Goal: Information Seeking & Learning: Learn about a topic

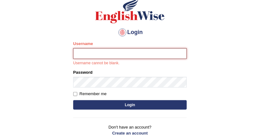
scroll to position [50, 0]
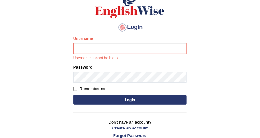
click at [119, 97] on button "Login" at bounding box center [129, 99] width 113 height 9
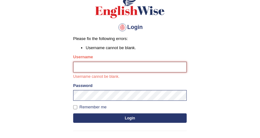
click at [108, 71] on input "Username" at bounding box center [129, 67] width 113 height 11
type input "DishaEw"
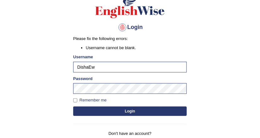
click at [130, 111] on button "Login" at bounding box center [129, 111] width 113 height 9
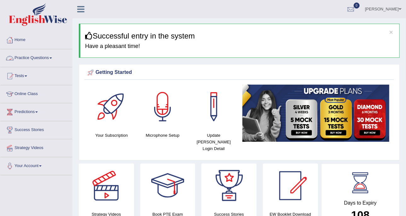
click at [51, 57] on span at bounding box center [50, 57] width 3 height 1
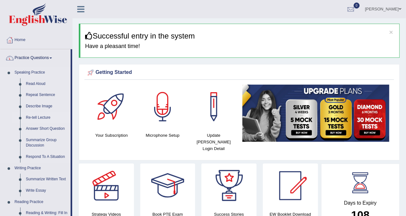
scroll to position [39, 0]
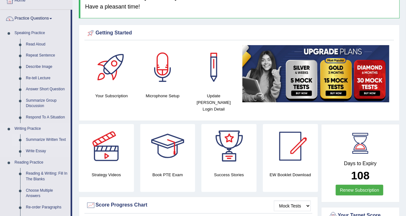
click at [54, 138] on link "Summarize Written Text" at bounding box center [47, 139] width 48 height 11
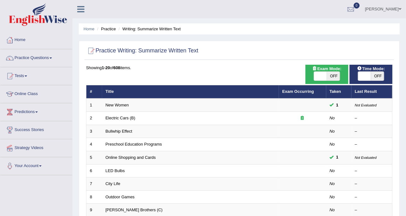
click at [127, 103] on link "New Women" at bounding box center [117, 104] width 23 height 5
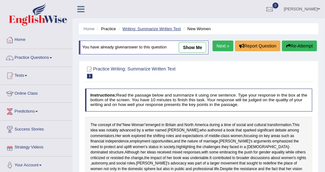
click at [134, 29] on link "Writing: Summarize Written Text" at bounding box center [151, 28] width 58 height 5
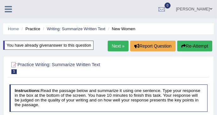
click at [123, 44] on link "Next »" at bounding box center [117, 46] width 21 height 11
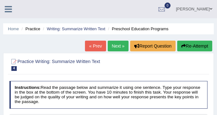
click at [82, 31] on link "Writing: Summarize Written Text" at bounding box center [76, 28] width 58 height 5
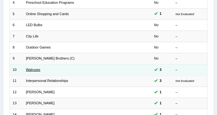
click at [33, 69] on link "Walruses" at bounding box center [33, 70] width 15 height 4
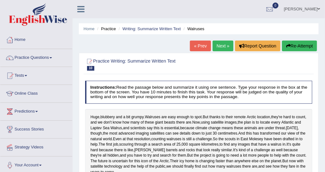
drag, startPoint x: 214, startPoint y: 0, endPoint x: 137, endPoint y: 33, distance: 83.6
click at [121, 42] on div "Home Practice Writing: Summarize Written Text Walruses « Prev Next » Report Que…" at bounding box center [199, 157] width 252 height 315
click at [219, 45] on link "Next »" at bounding box center [222, 46] width 21 height 11
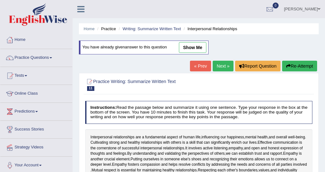
click at [194, 48] on link "show me" at bounding box center [192, 47] width 27 height 11
type textarea "Effective communication involves active listening, empathy, and open and honest…"
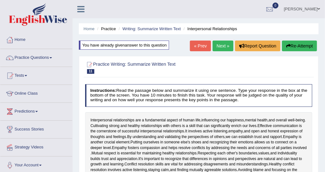
click at [230, 46] on link "Next »" at bounding box center [222, 46] width 21 height 11
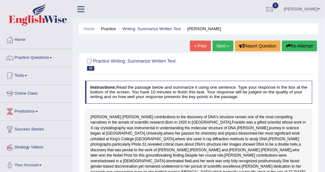
click at [228, 46] on link "Next »" at bounding box center [222, 46] width 21 height 11
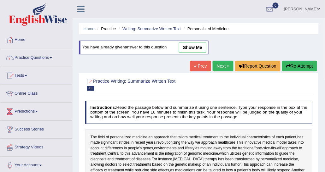
click at [182, 49] on link "show me" at bounding box center [192, 47] width 27 height 11
type textarea "The field of personalized medicine, an approach that tailors medical treatment …"
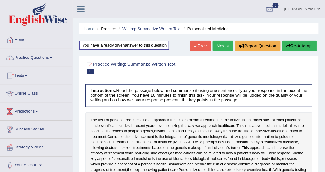
click at [227, 48] on link "Next »" at bounding box center [222, 46] width 21 height 11
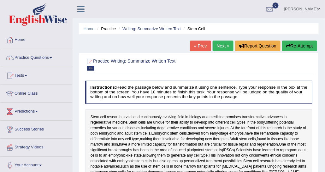
click at [217, 49] on link "Next »" at bounding box center [222, 46] width 21 height 11
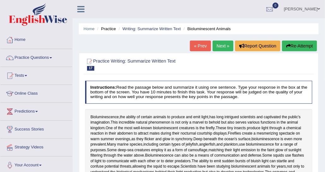
click at [218, 48] on link "Next »" at bounding box center [222, 46] width 21 height 11
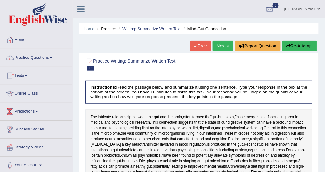
click at [218, 48] on link "Next »" at bounding box center [222, 46] width 21 height 11
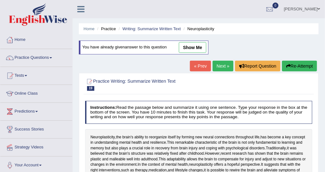
click at [201, 47] on link "show me" at bounding box center [192, 47] width 27 height 11
type textarea "Neuroplasticity, the brain's ability to recognize itself by forming a new neutr…"
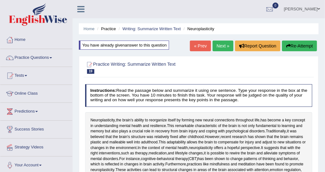
click at [229, 49] on link "Next »" at bounding box center [222, 46] width 21 height 11
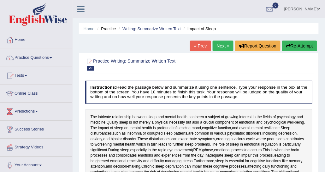
click at [223, 43] on link "Next »" at bounding box center [222, 46] width 21 height 11
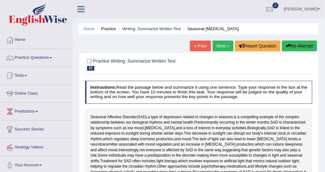
drag, startPoint x: 0, startPoint y: 0, endPoint x: 224, endPoint y: 52, distance: 230.3
click at [224, 52] on div "« Prev Next » Report Question Re-Attempt" at bounding box center [254, 47] width 129 height 12
click at [224, 47] on link "Next »" at bounding box center [222, 46] width 21 height 11
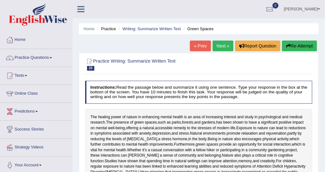
click at [225, 46] on link "Next »" at bounding box center [222, 46] width 21 height 11
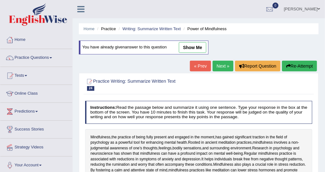
click at [196, 43] on link "show me" at bounding box center [192, 47] width 27 height 11
type textarea "Mindfulness, the practice of being fully present and engaged in the moment, has…"
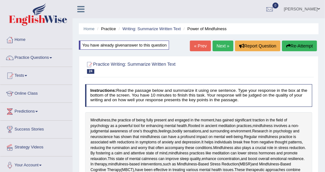
click at [222, 49] on link "Next »" at bounding box center [222, 46] width 21 height 11
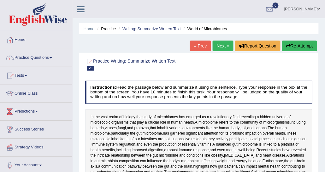
click at [217, 47] on link "Next »" at bounding box center [222, 46] width 21 height 11
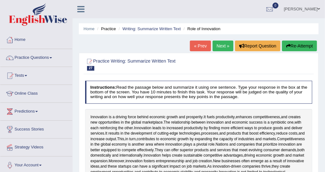
click at [217, 48] on link "Next »" at bounding box center [222, 46] width 21 height 11
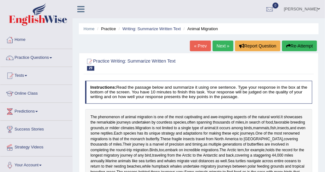
click at [218, 42] on link "Next »" at bounding box center [222, 46] width 21 height 11
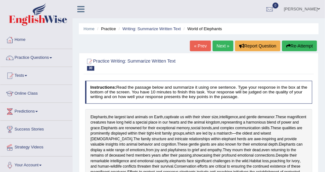
click at [220, 44] on link "Next »" at bounding box center [222, 46] width 21 height 11
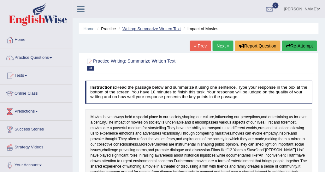
click at [127, 26] on link "Writing: Summarize Written Text" at bounding box center [151, 28] width 58 height 5
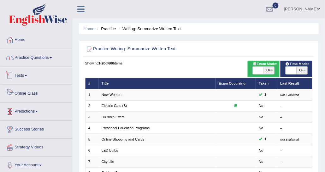
click at [36, 59] on link "Practice Questions" at bounding box center [36, 57] width 72 height 16
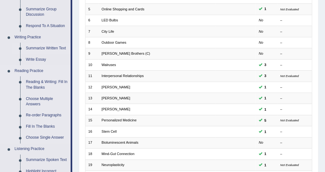
scroll to position [117, 0]
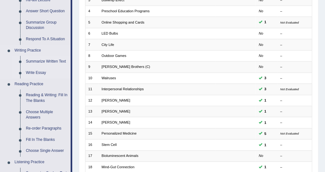
drag, startPoint x: 29, startPoint y: 72, endPoint x: 38, endPoint y: 68, distance: 10.0
click at [29, 72] on link "Write Essay" at bounding box center [47, 72] width 48 height 11
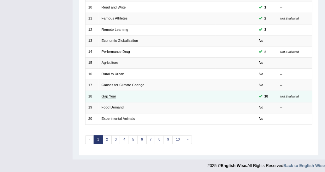
click at [110, 95] on link "Gap Year" at bounding box center [109, 97] width 15 height 4
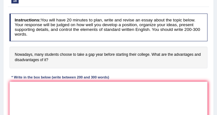
scroll to position [105, 0]
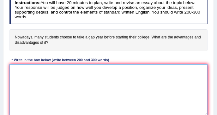
click at [77, 78] on textarea at bounding box center [108, 90] width 198 height 52
paste textarea "The increasing influence of (essay topic) on our lives has ignited numerous dis…"
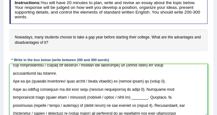
scroll to position [0, 0]
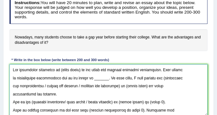
drag, startPoint x: 58, startPoint y: 69, endPoint x: 81, endPoint y: 70, distance: 23.0
click at [81, 70] on textarea at bounding box center [108, 90] width 198 height 52
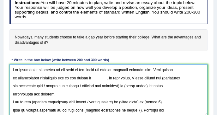
drag, startPoint x: 88, startPoint y: 78, endPoint x: 100, endPoint y: 78, distance: 12.3
click at [100, 78] on textarea at bounding box center [108, 90] width 198 height 52
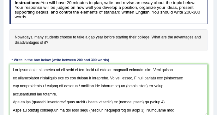
click at [101, 51] on div "Instructions: You will have 20 minutes to plan, write and revise an essay about…" at bounding box center [108, 59] width 200 height 130
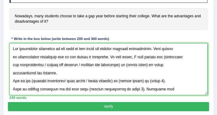
click at [158, 56] on textarea at bounding box center [108, 69] width 198 height 52
drag, startPoint x: 44, startPoint y: 64, endPoint x: 123, endPoint y: 65, distance: 79.4
click at [123, 65] on textarea at bounding box center [108, 69] width 198 height 52
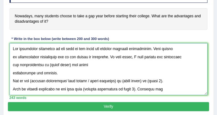
drag, startPoint x: 50, startPoint y: 65, endPoint x: 72, endPoint y: 66, distance: 22.1
click at [72, 66] on textarea at bounding box center [108, 69] width 198 height 52
click at [11, 73] on textarea at bounding box center [108, 69] width 198 height 52
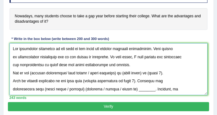
drag, startPoint x: 125, startPoint y: 66, endPoint x: 9, endPoint y: 48, distance: 117.6
click at [9, 48] on div "Instructions: You will have 20 minutes to plan, write and revise an essay about…" at bounding box center [108, 38] width 200 height 130
click at [69, 83] on textarea at bounding box center [108, 69] width 198 height 52
click at [33, 73] on textarea at bounding box center [108, 69] width 198 height 52
drag, startPoint x: 66, startPoint y: 71, endPoint x: 119, endPoint y: 73, distance: 52.3
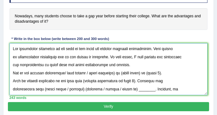
click at [119, 73] on textarea at bounding box center [108, 69] width 198 height 52
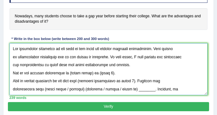
drag, startPoint x: 70, startPoint y: 73, endPoint x: 90, endPoint y: 73, distance: 20.5
click at [90, 73] on textarea at bounding box center [108, 69] width 198 height 52
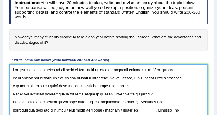
drag, startPoint x: 139, startPoint y: 92, endPoint x: 161, endPoint y: 93, distance: 22.1
click at [161, 93] on textarea at bounding box center [108, 90] width 198 height 52
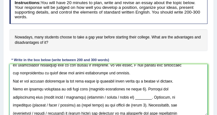
scroll to position [25, 0]
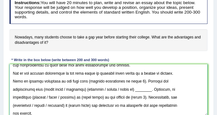
drag, startPoint x: 81, startPoint y: 79, endPoint x: 131, endPoint y: 78, distance: 50.5
click at [131, 78] on textarea at bounding box center [108, 90] width 198 height 52
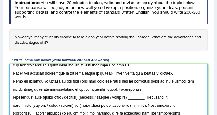
click at [65, 88] on textarea at bounding box center [108, 90] width 198 height 52
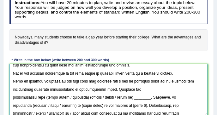
click at [68, 88] on textarea at bounding box center [108, 90] width 198 height 52
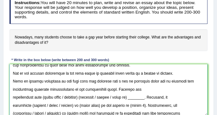
click at [92, 88] on textarea at bounding box center [108, 90] width 198 height 52
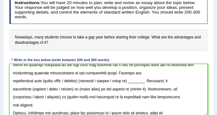
scroll to position [49, 0]
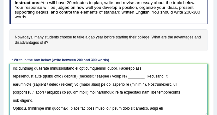
click at [45, 77] on textarea at bounding box center [108, 90] width 198 height 52
drag, startPoint x: 44, startPoint y: 75, endPoint x: 85, endPoint y: 76, distance: 40.4
click at [85, 76] on textarea at bounding box center [108, 90] width 198 height 52
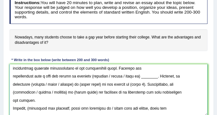
click at [96, 75] on textarea at bounding box center [108, 90] width 198 height 52
drag, startPoint x: 112, startPoint y: 74, endPoint x: 157, endPoint y: 74, distance: 45.1
click at [157, 74] on textarea at bounding box center [108, 90] width 198 height 52
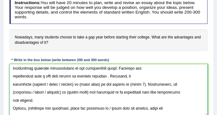
drag, startPoint x: 87, startPoint y: 74, endPoint x: 90, endPoint y: 74, distance: 3.5
click at [90, 74] on textarea at bounding box center [108, 90] width 198 height 52
click at [110, 76] on textarea at bounding box center [108, 90] width 198 height 52
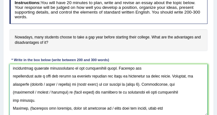
click at [32, 83] on textarea at bounding box center [108, 90] width 198 height 52
drag, startPoint x: 48, startPoint y: 84, endPoint x: 73, endPoint y: 84, distance: 25.9
click at [73, 84] on textarea at bounding box center [108, 90] width 198 height 52
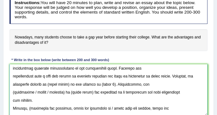
drag, startPoint x: 47, startPoint y: 83, endPoint x: 68, endPoint y: 83, distance: 21.1
click at [68, 83] on textarea at bounding box center [108, 90] width 198 height 52
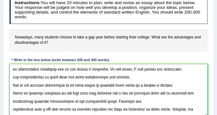
scroll to position [0, 0]
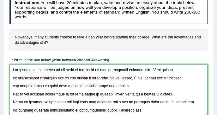
drag, startPoint x: 60, startPoint y: 67, endPoint x: 67, endPoint y: 67, distance: 7.6
click at [67, 67] on textarea at bounding box center [108, 90] width 198 height 52
drag, startPoint x: 58, startPoint y: 70, endPoint x: 73, endPoint y: 68, distance: 14.9
click at [73, 68] on textarea at bounding box center [108, 90] width 198 height 52
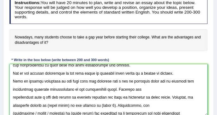
scroll to position [49, 0]
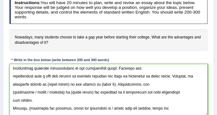
drag, startPoint x: 48, startPoint y: 84, endPoint x: 62, endPoint y: 82, distance: 14.9
click at [66, 82] on textarea at bounding box center [108, 90] width 198 height 52
drag, startPoint x: 46, startPoint y: 84, endPoint x: 68, endPoint y: 84, distance: 22.1
click at [68, 84] on textarea at bounding box center [108, 90] width 198 height 52
paste textarea "gap year"
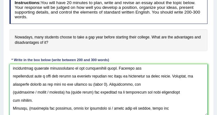
click at [46, 83] on textarea at bounding box center [108, 90] width 198 height 52
click at [84, 83] on textarea at bounding box center [108, 90] width 198 height 52
drag, startPoint x: 87, startPoint y: 84, endPoint x: 99, endPoint y: 82, distance: 12.4
click at [99, 82] on textarea at bounding box center [108, 90] width 198 height 52
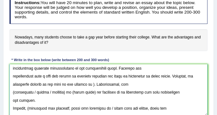
click at [87, 84] on textarea at bounding box center [108, 90] width 198 height 52
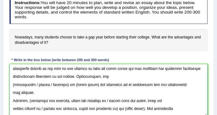
scroll to position [74, 0]
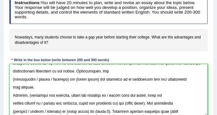
click at [13, 79] on textarea at bounding box center [108, 90] width 198 height 52
click at [14, 78] on textarea at bounding box center [108, 90] width 198 height 52
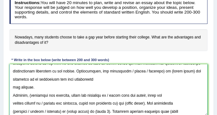
scroll to position [65, 0]
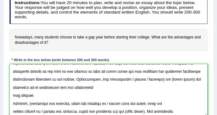
drag, startPoint x: 125, startPoint y: 78, endPoint x: 159, endPoint y: 78, distance: 33.7
click at [159, 78] on textarea at bounding box center [108, 90] width 198 height 52
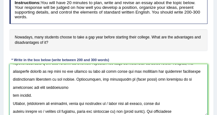
drag, startPoint x: 128, startPoint y: 80, endPoint x: 150, endPoint y: 79, distance: 22.4
click at [150, 79] on textarea at bounding box center [108, 90] width 198 height 52
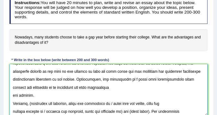
click at [160, 79] on textarea at bounding box center [108, 90] width 198 height 52
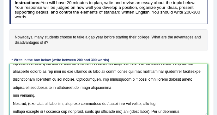
click at [12, 94] on textarea at bounding box center [108, 90] width 198 height 52
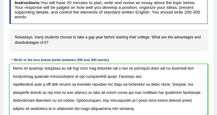
scroll to position [23, 0]
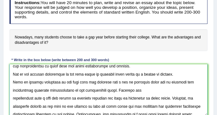
drag, startPoint x: 122, startPoint y: 108, endPoint x: 12, endPoint y: 64, distance: 118.0
click at [12, 64] on textarea at bounding box center [108, 90] width 198 height 52
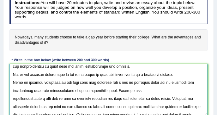
click at [113, 88] on textarea at bounding box center [108, 90] width 198 height 52
click at [11, 98] on textarea at bounding box center [108, 90] width 198 height 52
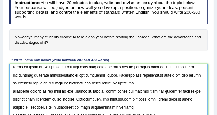
scroll to position [48, 0]
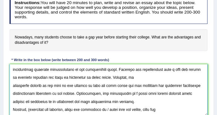
click at [10, 85] on textarea at bounding box center [108, 90] width 198 height 52
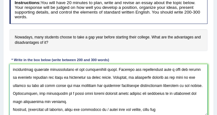
scroll to position [38, 0]
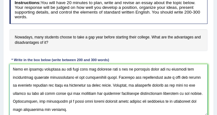
drag, startPoint x: 40, startPoint y: 108, endPoint x: 9, endPoint y: 69, distance: 50.1
click at [9, 69] on textarea at bounding box center [108, 90] width 198 height 52
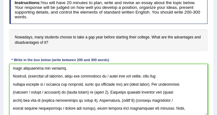
scroll to position [88, 0]
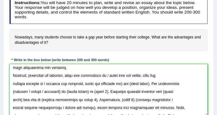
click at [42, 72] on textarea at bounding box center [108, 90] width 198 height 52
click at [29, 74] on textarea at bounding box center [108, 90] width 198 height 52
drag, startPoint x: 106, startPoint y: 74, endPoint x: 118, endPoint y: 83, distance: 15.0
click at [118, 83] on textarea at bounding box center [108, 90] width 198 height 52
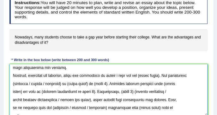
drag, startPoint x: 136, startPoint y: 74, endPoint x: 162, endPoint y: 78, distance: 26.4
click at [162, 78] on textarea at bounding box center [108, 90] width 198 height 52
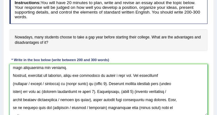
click at [15, 82] on textarea at bounding box center [108, 90] width 198 height 52
drag, startPoint x: 30, startPoint y: 84, endPoint x: 60, endPoint y: 84, distance: 30.0
click at [60, 84] on textarea at bounding box center [108, 90] width 198 height 52
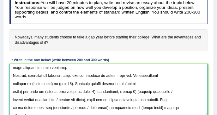
drag, startPoint x: 34, startPoint y: 82, endPoint x: 55, endPoint y: 81, distance: 21.1
click at [55, 81] on textarea at bounding box center [108, 90] width 198 height 52
drag, startPoint x: 56, startPoint y: 81, endPoint x: 70, endPoint y: 80, distance: 14.2
click at [70, 80] on textarea at bounding box center [108, 90] width 198 height 52
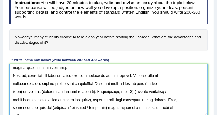
drag, startPoint x: 154, startPoint y: 84, endPoint x: 160, endPoint y: 84, distance: 6.6
click at [160, 84] on textarea at bounding box center [108, 90] width 198 height 52
click at [97, 81] on textarea at bounding box center [108, 90] width 198 height 52
drag, startPoint x: 42, startPoint y: 89, endPoint x: 95, endPoint y: 89, distance: 53.6
click at [95, 89] on textarea at bounding box center [108, 90] width 198 height 52
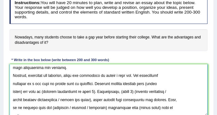
click at [155, 81] on textarea at bounding box center [108, 90] width 198 height 52
drag, startPoint x: 154, startPoint y: 82, endPoint x: 22, endPoint y: 91, distance: 131.4
click at [22, 91] on textarea at bounding box center [108, 90] width 198 height 52
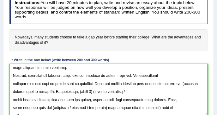
click at [14, 90] on textarea at bounding box center [108, 90] width 198 height 52
drag, startPoint x: 12, startPoint y: 90, endPoint x: 64, endPoint y: 93, distance: 51.5
click at [64, 93] on textarea at bounding box center [108, 90] width 198 height 52
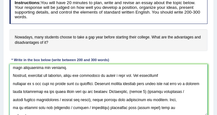
drag, startPoint x: 145, startPoint y: 90, endPoint x: 158, endPoint y: 90, distance: 13.3
click at [158, 90] on textarea at bounding box center [108, 90] width 198 height 52
click at [156, 92] on textarea at bounding box center [108, 90] width 198 height 52
drag, startPoint x: 145, startPoint y: 91, endPoint x: 159, endPoint y: 90, distance: 13.9
click at [159, 90] on textarea at bounding box center [108, 90] width 198 height 52
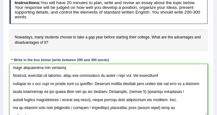
drag, startPoint x: 159, startPoint y: 90, endPoint x: 145, endPoint y: 91, distance: 13.9
click at [145, 91] on textarea at bounding box center [108, 90] width 198 height 52
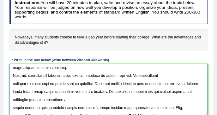
click at [40, 101] on textarea at bounding box center [108, 90] width 198 height 52
drag, startPoint x: 72, startPoint y: 96, endPoint x: 94, endPoint y: 107, distance: 24.8
click at [94, 107] on textarea at bounding box center [108, 90] width 198 height 52
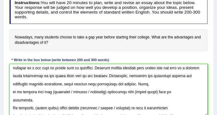
scroll to position [113, 0]
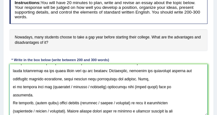
click at [47, 85] on textarea at bounding box center [108, 90] width 198 height 52
drag, startPoint x: 65, startPoint y: 86, endPoint x: 99, endPoint y: 90, distance: 34.6
click at [99, 90] on textarea at bounding box center [108, 90] width 198 height 52
drag, startPoint x: 99, startPoint y: 85, endPoint x: 63, endPoint y: 86, distance: 35.6
click at [63, 86] on textarea at bounding box center [108, 90] width 198 height 52
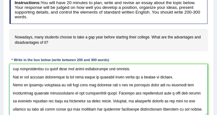
scroll to position [14, 0]
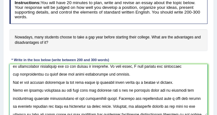
drag, startPoint x: 69, startPoint y: 81, endPoint x: 135, endPoint y: 79, distance: 65.6
click at [135, 79] on textarea at bounding box center [108, 90] width 198 height 52
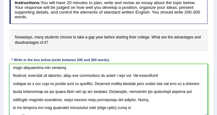
scroll to position [113, 0]
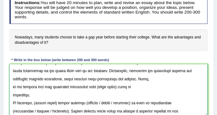
drag, startPoint x: 91, startPoint y: 85, endPoint x: 113, endPoint y: 85, distance: 22.1
click at [113, 85] on textarea at bounding box center [108, 90] width 198 height 52
paste textarea "gap year taken by students after school"
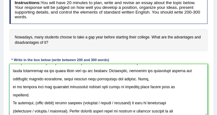
click at [90, 86] on textarea at bounding box center [108, 90] width 198 height 52
click at [92, 86] on textarea at bounding box center [108, 90] width 198 height 52
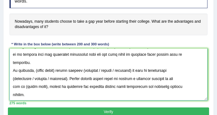
scroll to position [126, 0]
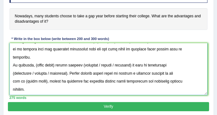
drag, startPoint x: 34, startPoint y: 64, endPoint x: 56, endPoint y: 63, distance: 21.8
click at [56, 63] on textarea at bounding box center [108, 69] width 198 height 52
paste textarea "gap year taken by students after school"
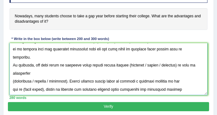
click at [127, 64] on textarea at bounding box center [108, 69] width 198 height 52
drag, startPoint x: 140, startPoint y: 64, endPoint x: 174, endPoint y: 65, distance: 34.0
click at [174, 65] on textarea at bounding box center [108, 69] width 198 height 52
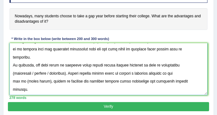
click at [15, 72] on textarea at bounding box center [108, 69] width 198 height 52
click at [15, 73] on textarea at bounding box center [108, 69] width 198 height 52
drag, startPoint x: 31, startPoint y: 73, endPoint x: 64, endPoint y: 72, distance: 32.8
click at [63, 72] on textarea at bounding box center [108, 69] width 198 height 52
drag, startPoint x: 66, startPoint y: 72, endPoint x: 30, endPoint y: 73, distance: 35.9
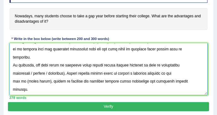
click at [30, 73] on textarea at bounding box center [108, 69] width 198 height 52
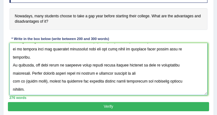
click at [24, 80] on textarea at bounding box center [108, 69] width 198 height 52
click at [24, 81] on textarea at bounding box center [108, 69] width 198 height 52
drag, startPoint x: 24, startPoint y: 81, endPoint x: 44, endPoint y: 78, distance: 20.7
click at [44, 78] on textarea at bounding box center [108, 69] width 198 height 52
paste textarea "gap year taken by students after school"
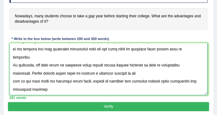
drag, startPoint x: 29, startPoint y: 81, endPoint x: 25, endPoint y: 81, distance: 4.4
click at [25, 81] on textarea at bounding box center [108, 69] width 198 height 52
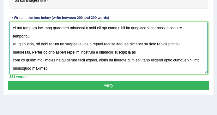
type textarea "The increasing influence of gap year on our lives has ignited numerous discussi…"
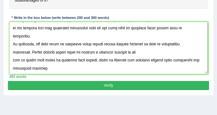
click at [68, 81] on button "Verify" at bounding box center [108, 85] width 200 height 9
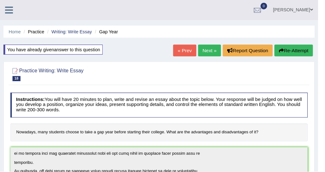
scroll to position [104, 0]
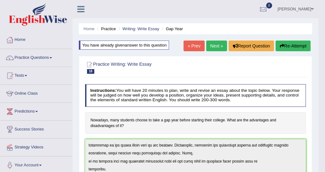
drag, startPoint x: 138, startPoint y: 2, endPoint x: 27, endPoint y: 59, distance: 125.3
click at [27, 59] on link "Practice Questions" at bounding box center [36, 57] width 72 height 16
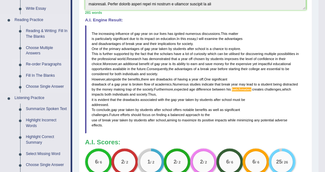
scroll to position [189, 0]
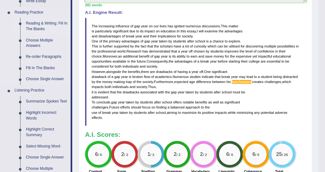
click at [41, 28] on link "Reading & Writing: Fill In The Blanks" at bounding box center [47, 26] width 48 height 17
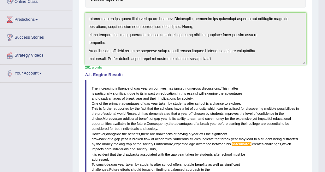
scroll to position [174, 0]
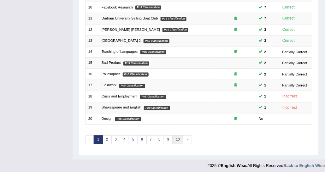
click at [172, 136] on link "10" at bounding box center [177, 140] width 11 height 9
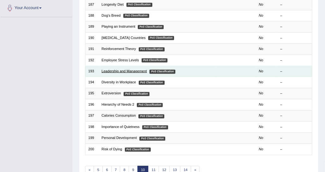
scroll to position [158, 0]
click at [128, 71] on link "Leadership and Management" at bounding box center [124, 71] width 45 height 4
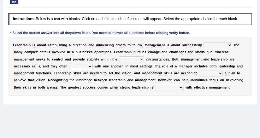
scroll to position [63, 0]
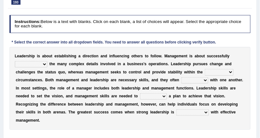
drag, startPoint x: 303, startPoint y: 1, endPoint x: 98, endPoint y: 40, distance: 208.3
click at [106, 40] on div "* Select the correct answer into all dropdown fields. You need to answer all qu…" at bounding box center [113, 43] width 209 height 6
click at [44, 64] on select "Inspiring admiring depicting administering" at bounding box center [31, 64] width 32 height 6
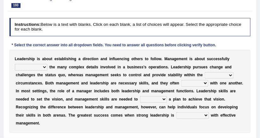
scroll to position [66, 0]
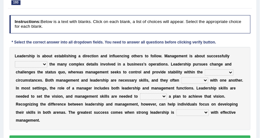
click at [71, 42] on div "* Select the correct answer into all dropdown fields. You need to answer all qu…" at bounding box center [113, 43] width 209 height 6
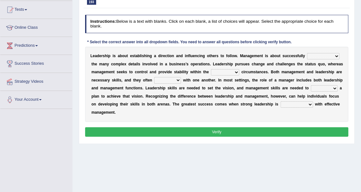
drag, startPoint x: 254, startPoint y: 0, endPoint x: 127, endPoint y: 31, distance: 130.4
click at [127, 31] on h4 "Instructions: Below is a text with blanks. Click on each blank, a list of choic…" at bounding box center [217, 24] width 264 height 18
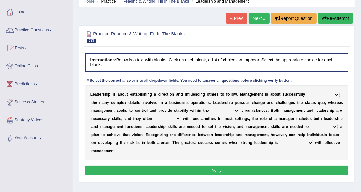
scroll to position [0, 0]
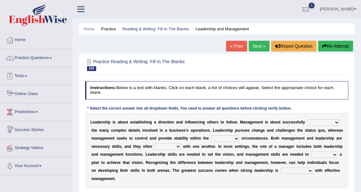
click at [26, 57] on link "Practice Questions" at bounding box center [36, 57] width 72 height 16
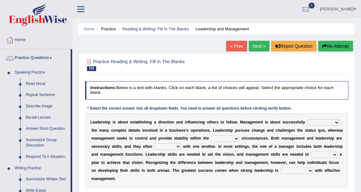
scroll to position [35, 0]
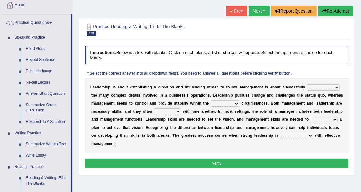
click at [319, 87] on select "Inspiring admiring depicting administering" at bounding box center [323, 87] width 32 height 6
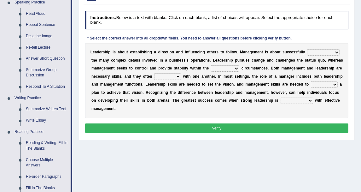
click at [321, 53] on select "Inspiring admiring depicting administering" at bounding box center [323, 52] width 32 height 6
select select "administering"
click at [307, 49] on select "Inspiring admiring depicting administering" at bounding box center [323, 52] width 32 height 6
click at [211, 67] on select "mentioning monitoring uninspiring existing" at bounding box center [225, 68] width 28 height 6
select select "existing"
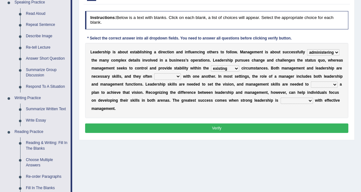
click at [211, 65] on select "mentioning monitoring uninspiring existing" at bounding box center [225, 68] width 28 height 6
click at [154, 74] on select "vitalize overlap reverb resurrect" at bounding box center [167, 76] width 27 height 6
click at [154, 73] on select "vitalize overlap reverb resurrect" at bounding box center [167, 76] width 27 height 6
click at [154, 75] on select "vitalize overlap reverb resurrect" at bounding box center [167, 76] width 27 height 6
select select "reverb"
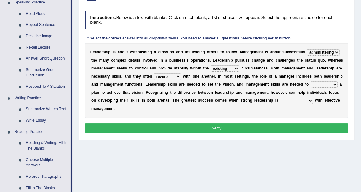
click at [154, 73] on select "vitalize overlap reverb resurrect" at bounding box center [167, 76] width 27 height 6
click at [191, 95] on div "L e a d e r s h i p i s a b o u t e s t a b l i s h i n g a d i r e c t i o n a…" at bounding box center [217, 80] width 264 height 75
click at [311, 83] on select "validate antedate reimburse implement" at bounding box center [324, 84] width 27 height 6
select select "implement"
click at [311, 81] on select "validate antedate reimburse implement" at bounding box center [324, 84] width 27 height 6
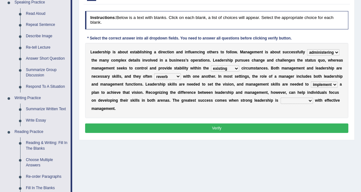
click at [281, 99] on select "paired impoverished impaired polished" at bounding box center [297, 100] width 32 height 6
select select "paired"
click at [281, 97] on select "paired impoverished impaired polished" at bounding box center [297, 100] width 32 height 6
click at [226, 123] on button "Verify" at bounding box center [217, 127] width 264 height 9
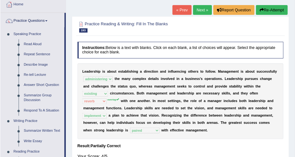
scroll to position [35, 0]
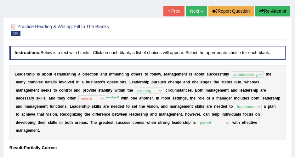
drag, startPoint x: 347, startPoint y: 0, endPoint x: 126, endPoint y: 69, distance: 231.6
click at [126, 69] on div "L e a d e r s h i p i s a b o u t e s t a b l i s h i n g a d i r e c t i o n a…" at bounding box center [147, 102] width 277 height 75
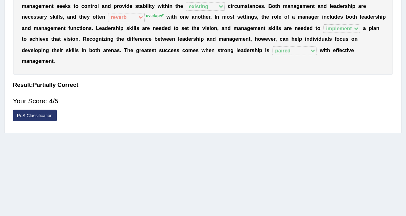
scroll to position [0, 0]
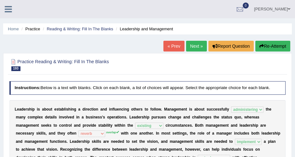
drag, startPoint x: 194, startPoint y: 83, endPoint x: 202, endPoint y: 74, distance: 11.8
click at [191, 89] on div "Practice Reading & Writing: Fill In The Blanks 193 Leadership and Management In…" at bounding box center [147, 135] width 289 height 164
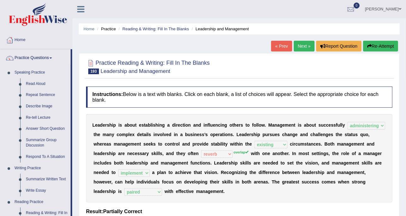
drag, startPoint x: 44, startPoint y: 2, endPoint x: 189, endPoint y: 38, distance: 149.1
click at [189, 38] on div "Home Practice Reading & Writing: Fill In The Blanks Leadership and Management «…" at bounding box center [240, 157] width 334 height 315
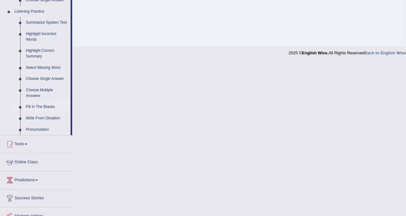
scroll to position [295, 0]
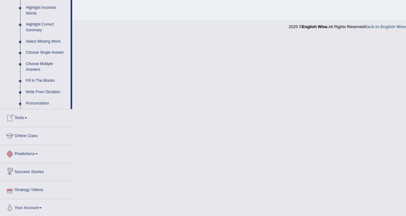
click at [38, 114] on link "Tests" at bounding box center [36, 117] width 72 height 16
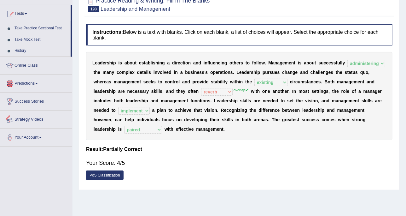
scroll to position [79, 0]
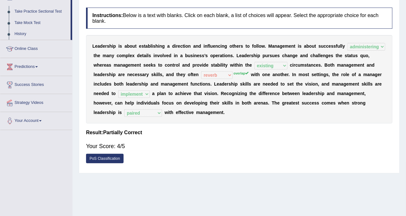
click at [285, 54] on b "h" at bounding box center [286, 55] width 3 height 5
click at [281, 36] on div "L e a d e r s h i p i s a b o u t e s t a b l i s h i n g a d i r e c t i o n a…" at bounding box center [239, 79] width 306 height 88
